Goal: Information Seeking & Learning: Learn about a topic

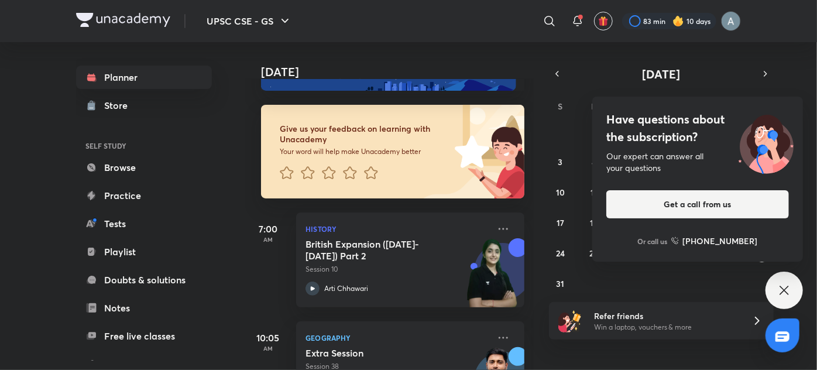
scroll to position [43, 0]
click at [792, 292] on div "Have questions about the subscription? Our expert can answer all your questions…" at bounding box center [784, 290] width 37 height 37
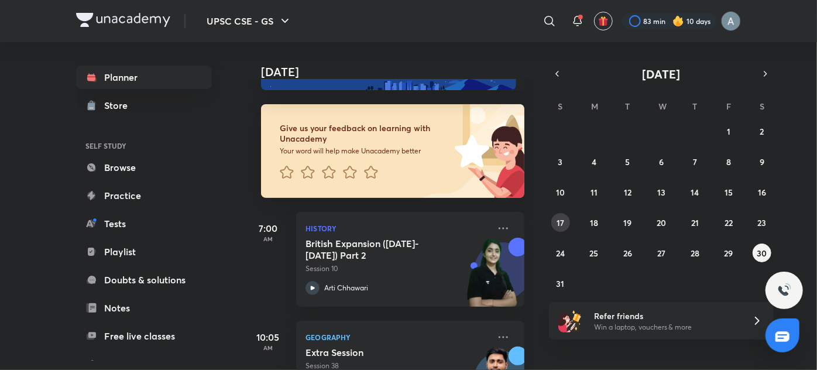
click at [563, 227] on abbr "17" at bounding box center [561, 222] width 8 height 11
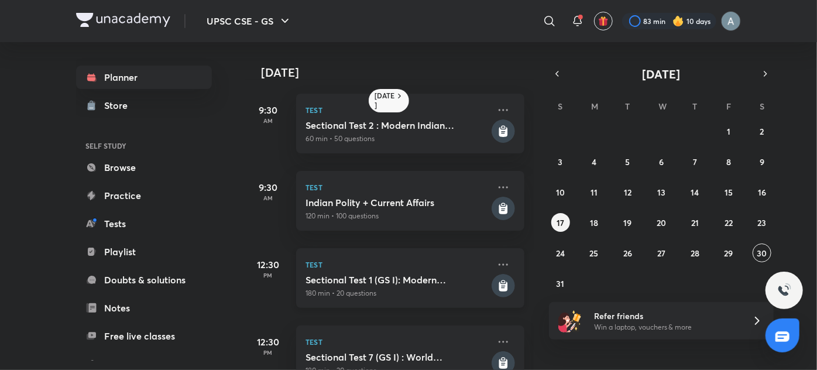
scroll to position [222, 0]
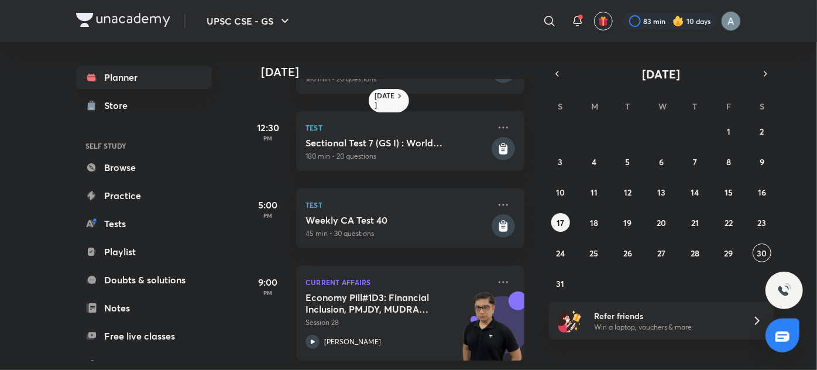
click at [387, 318] on p "Session 28" at bounding box center [398, 322] width 184 height 11
